Goal: Task Accomplishment & Management: Use online tool/utility

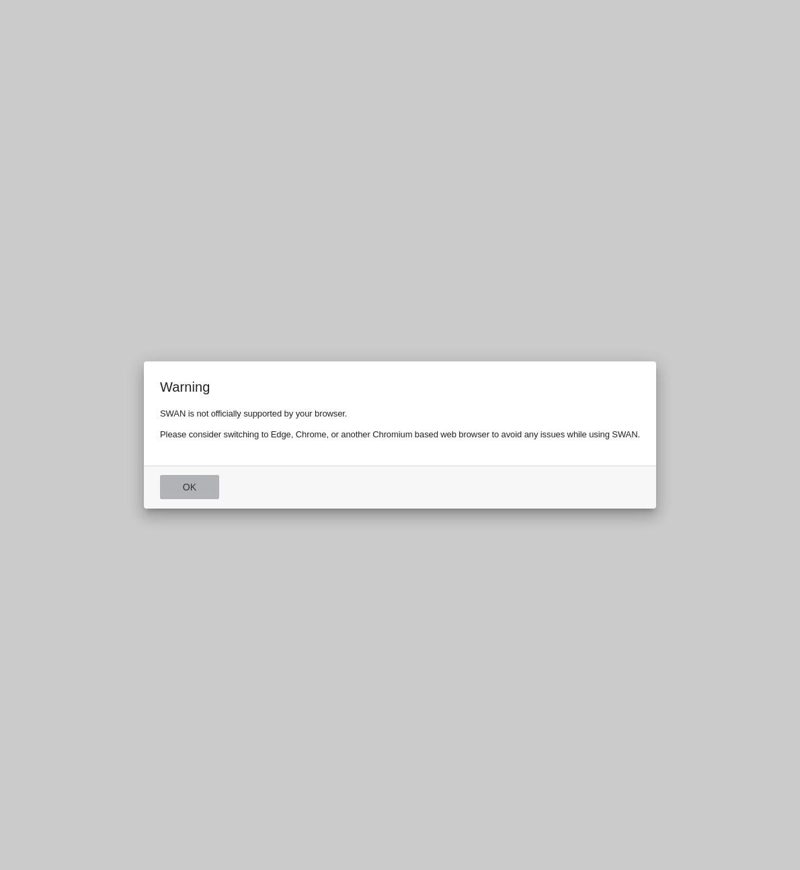
click at [182, 486] on button "Ok" at bounding box center [189, 487] width 59 height 24
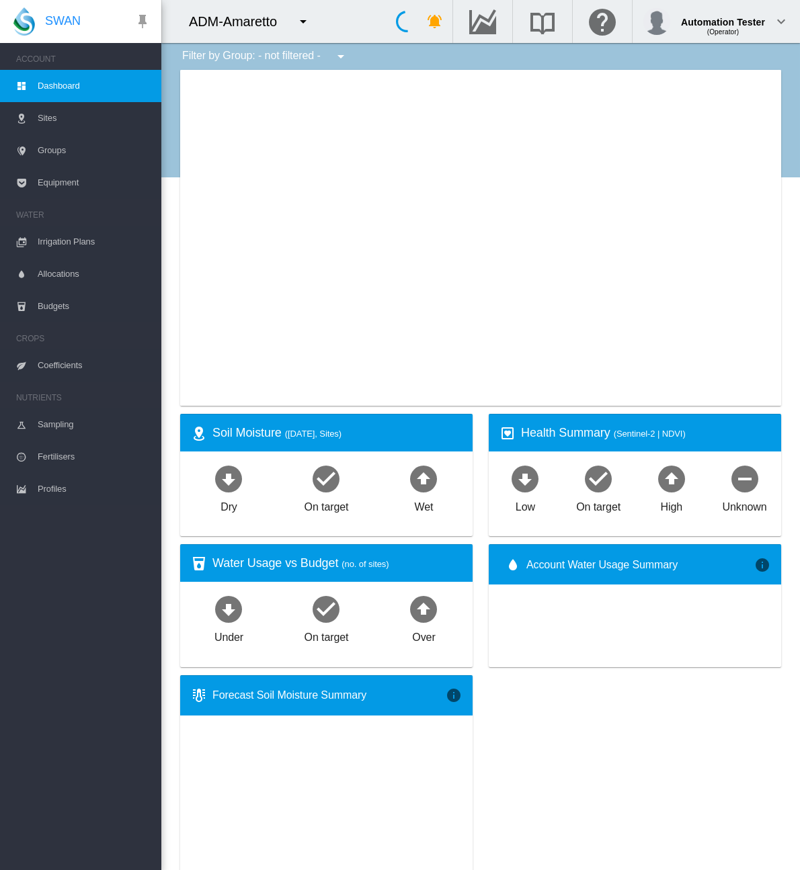
click at [306, 22] on md-icon "icon-menu-down" at bounding box center [303, 21] width 16 height 16
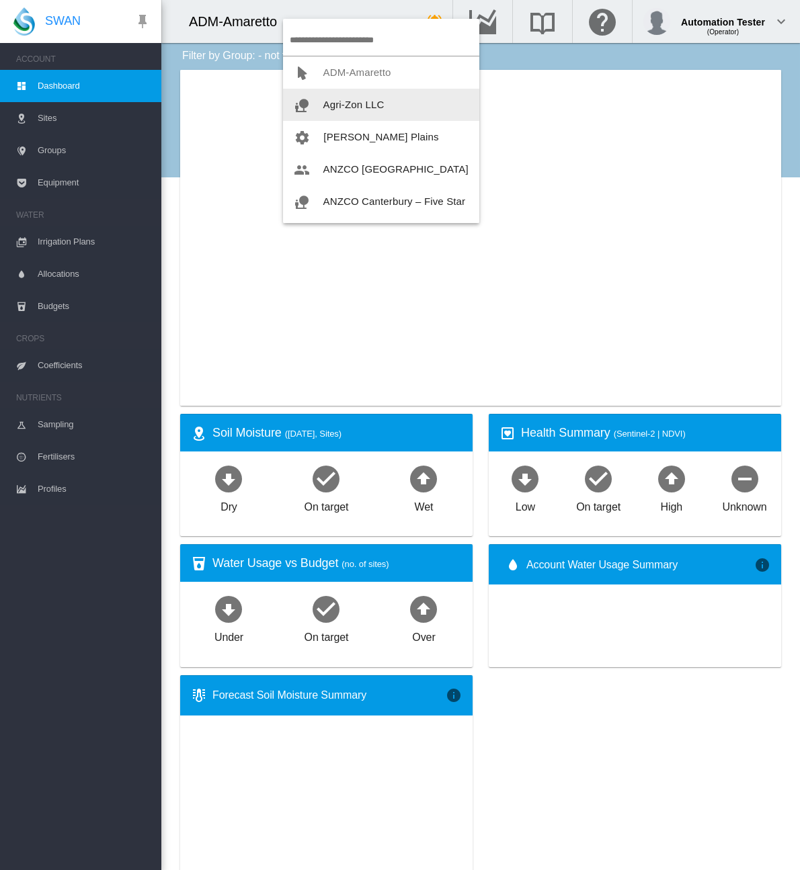
click at [322, 100] on span "button" at bounding box center [309, 104] width 30 height 11
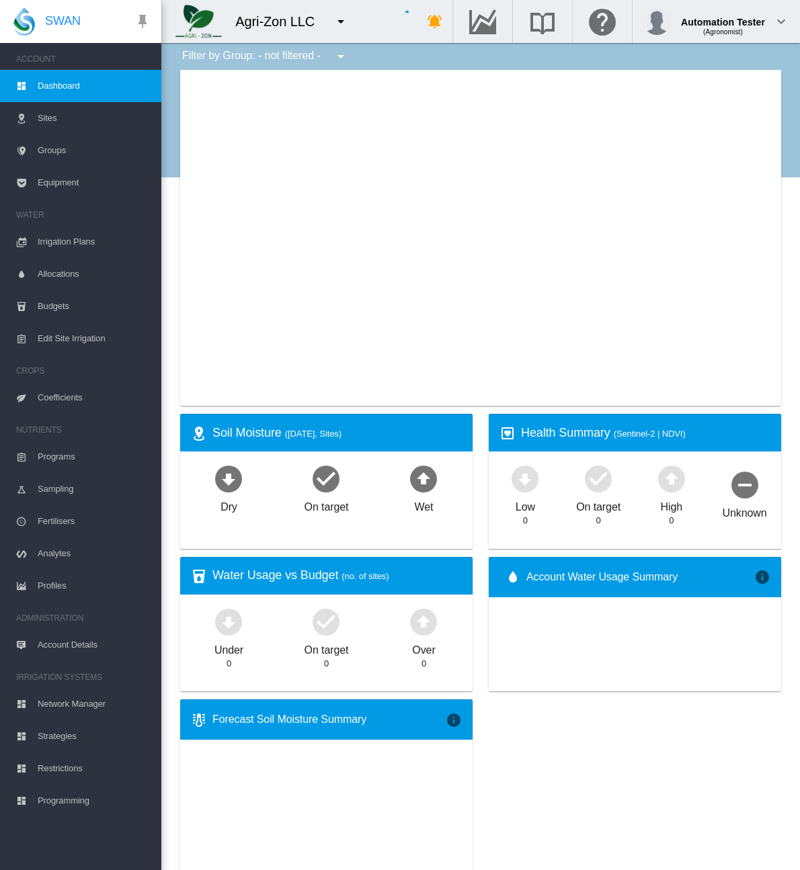
type input "**********"
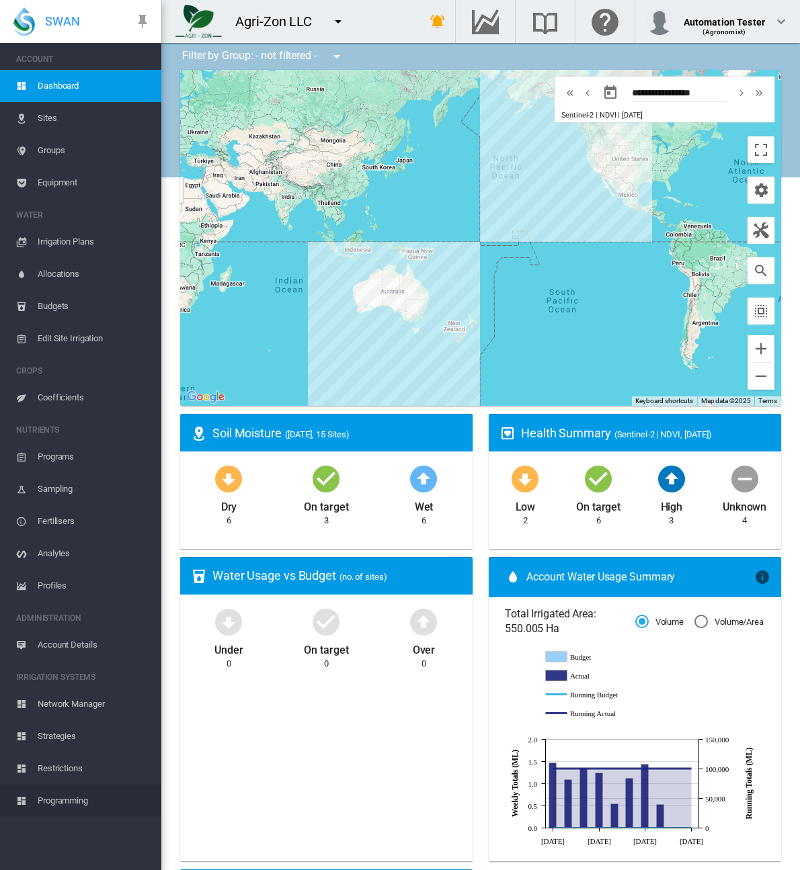
click at [55, 801] on span "Programming" at bounding box center [94, 801] width 113 height 32
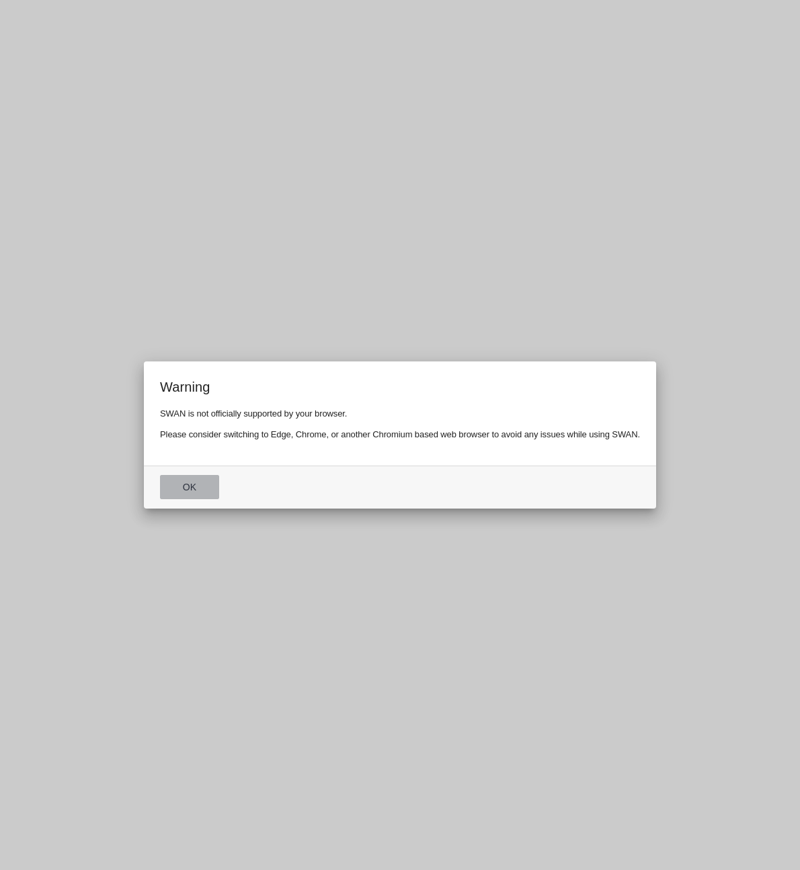
click at [175, 490] on button "Ok" at bounding box center [189, 487] width 59 height 24
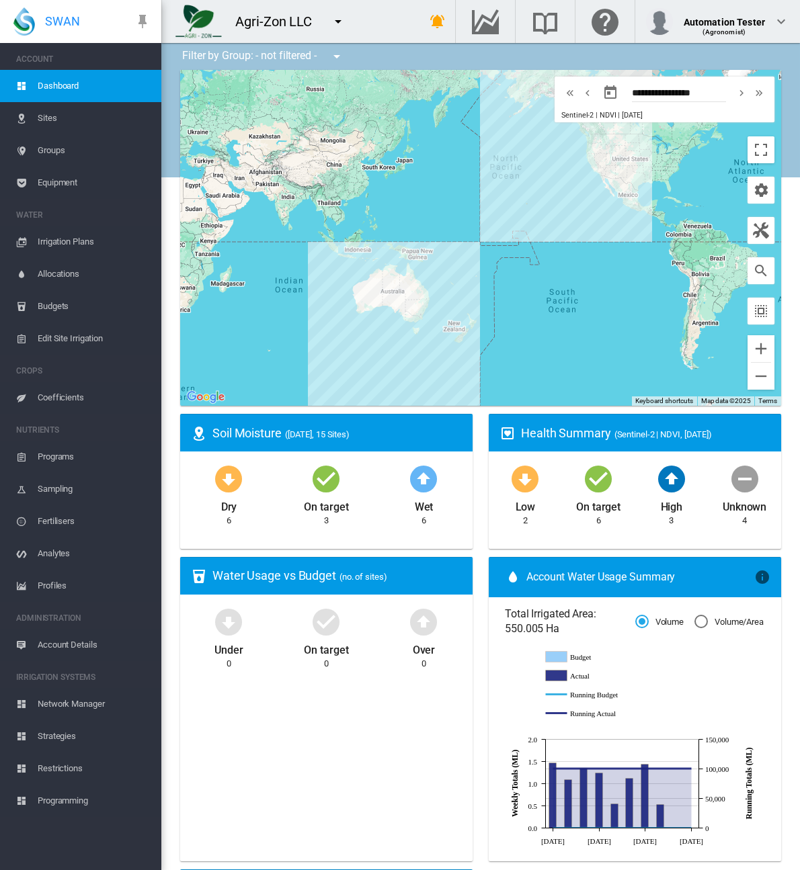
click at [60, 807] on span "Programming" at bounding box center [94, 801] width 113 height 32
